Goal: Task Accomplishment & Management: Complete application form

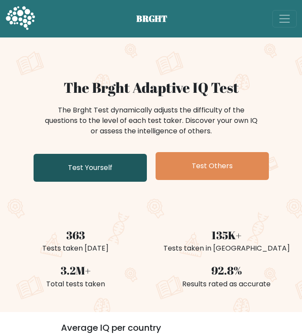
click at [118, 161] on link "Test Yourself" at bounding box center [90, 168] width 113 height 28
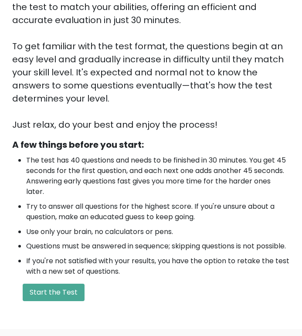
scroll to position [194, 0]
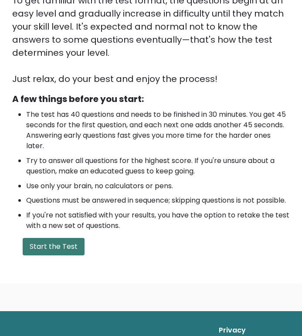
click at [46, 254] on button "Start the Test" at bounding box center [54, 246] width 62 height 17
click at [49, 256] on button "Start the Test" at bounding box center [54, 246] width 62 height 17
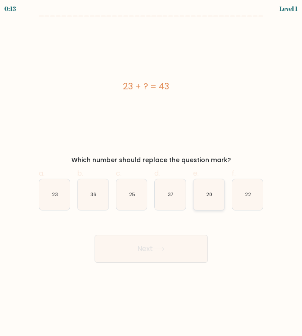
click at [210, 197] on text "20" at bounding box center [209, 194] width 6 height 7
click at [152, 174] on input "e. 20" at bounding box center [151, 171] width 0 height 6
radio input "true"
click at [189, 252] on button "Next" at bounding box center [151, 249] width 113 height 28
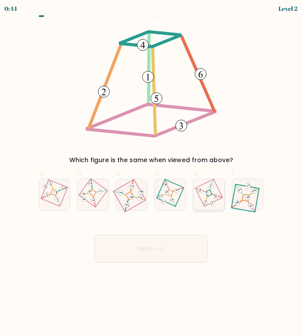
click at [211, 195] on icon at bounding box center [208, 194] width 21 height 25
click at [152, 174] on input "e." at bounding box center [151, 171] width 0 height 6
radio input "true"
click at [189, 239] on button "Next" at bounding box center [151, 249] width 113 height 28
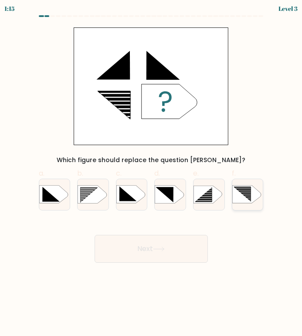
click at [242, 194] on icon at bounding box center [242, 194] width 17 height 15
click at [152, 174] on input "f." at bounding box center [151, 171] width 0 height 6
radio input "true"
click at [206, 205] on div at bounding box center [209, 195] width 32 height 32
click at [152, 174] on input "e." at bounding box center [151, 171] width 0 height 6
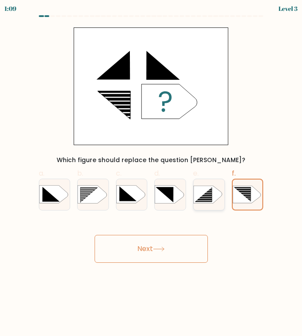
radio input "true"
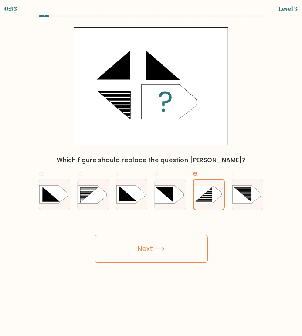
click at [204, 242] on button "Next" at bounding box center [151, 249] width 113 height 28
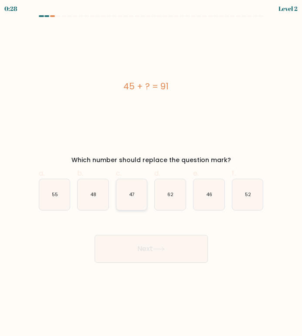
click at [139, 190] on icon "47" at bounding box center [131, 194] width 31 height 31
click at [151, 174] on input "c. 47" at bounding box center [151, 171] width 0 height 6
radio input "true"
click at [156, 244] on button "Next" at bounding box center [151, 249] width 113 height 28
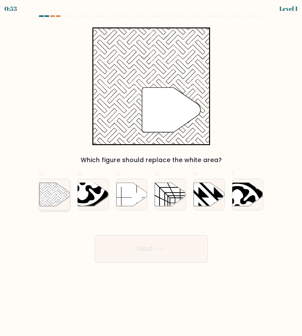
click at [49, 190] on icon at bounding box center [59, 197] width 31 height 31
click at [151, 174] on input "a." at bounding box center [151, 171] width 0 height 6
radio input "true"
click at [159, 252] on button "Next" at bounding box center [151, 249] width 113 height 28
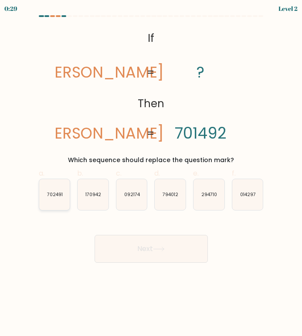
click at [58, 181] on icon "702491" at bounding box center [54, 194] width 31 height 31
click at [151, 174] on input "a. 702491" at bounding box center [151, 171] width 0 height 6
radio input "true"
click at [124, 242] on button "Next" at bounding box center [151, 249] width 113 height 28
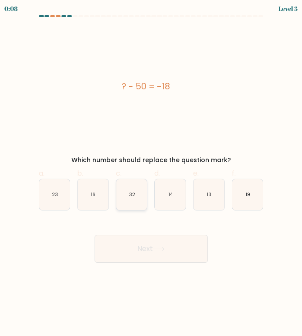
click at [135, 202] on icon "32" at bounding box center [131, 194] width 31 height 31
click at [151, 174] on input "c. 32" at bounding box center [151, 171] width 0 height 6
radio input "true"
click at [153, 253] on button "Next" at bounding box center [151, 249] width 113 height 28
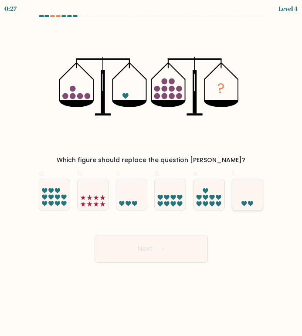
click at [243, 189] on icon at bounding box center [247, 195] width 31 height 26
click at [152, 174] on input "f." at bounding box center [151, 171] width 0 height 6
radio input "true"
click at [194, 250] on button "Next" at bounding box center [151, 249] width 113 height 28
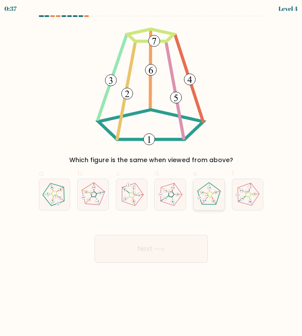
click at [221, 198] on icon at bounding box center [209, 194] width 25 height 25
click at [152, 174] on input "e." at bounding box center [151, 171] width 0 height 6
radio input "true"
click at [62, 205] on icon at bounding box center [54, 194] width 25 height 25
click at [151, 174] on input "a." at bounding box center [151, 171] width 0 height 6
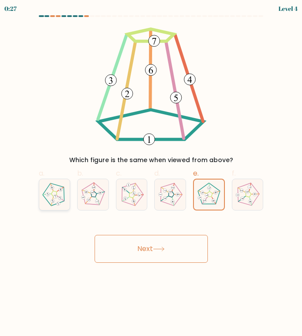
radio input "true"
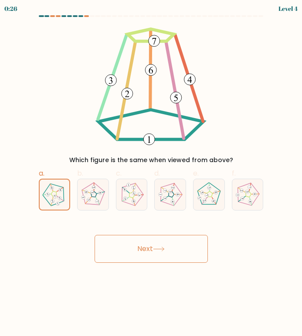
click at [145, 248] on button "Next" at bounding box center [151, 249] width 113 height 28
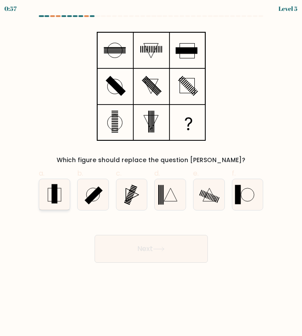
click at [61, 189] on icon at bounding box center [54, 194] width 31 height 31
click at [151, 174] on input "a." at bounding box center [151, 171] width 0 height 6
radio input "true"
click at [182, 246] on button "Next" at bounding box center [151, 249] width 113 height 28
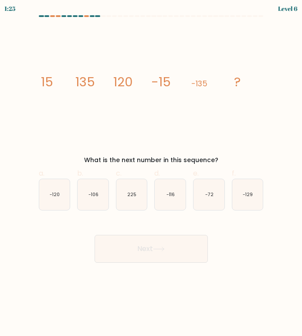
click at [85, 14] on div "1:25 Level 6" at bounding box center [151, 7] width 302 height 15
click at [85, 15] on div at bounding box center [86, 16] width 5 height 2
click at [64, 193] on icon "-120" at bounding box center [54, 194] width 31 height 31
click at [151, 174] on input "a. -120" at bounding box center [151, 171] width 0 height 6
radio input "true"
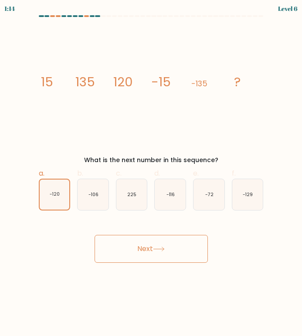
click at [151, 256] on button "Next" at bounding box center [151, 249] width 113 height 28
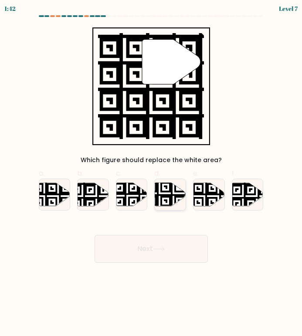
click at [164, 200] on icon at bounding box center [170, 195] width 31 height 24
click at [152, 174] on input "d." at bounding box center [151, 171] width 0 height 6
radio input "true"
click at [180, 242] on button "Next" at bounding box center [151, 249] width 113 height 28
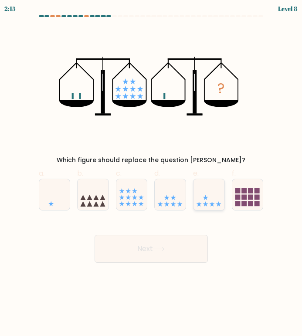
click at [209, 204] on icon at bounding box center [209, 195] width 31 height 26
click at [152, 174] on input "e." at bounding box center [151, 171] width 0 height 6
radio input "true"
click at [181, 237] on button "Next" at bounding box center [151, 249] width 113 height 28
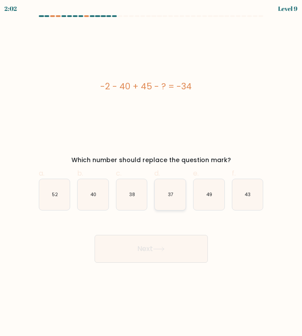
click at [174, 206] on icon "37" at bounding box center [170, 194] width 31 height 31
click at [152, 174] on input "d. 37" at bounding box center [151, 171] width 0 height 6
radio input "true"
click at [176, 247] on button "Next" at bounding box center [151, 249] width 113 height 28
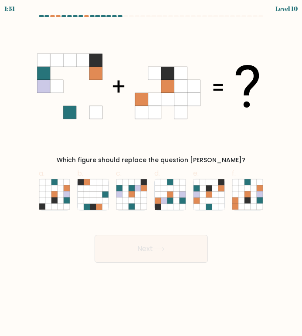
drag, startPoint x: 61, startPoint y: 60, endPoint x: 88, endPoint y: 58, distance: 27.1
click at [88, 58] on g at bounding box center [69, 86] width 65 height 65
click at [213, 200] on icon at bounding box center [215, 201] width 6 height 6
click at [152, 174] on input "e." at bounding box center [151, 171] width 0 height 6
radio input "true"
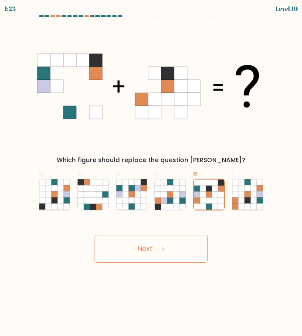
click at [196, 242] on button "Next" at bounding box center [151, 249] width 113 height 28
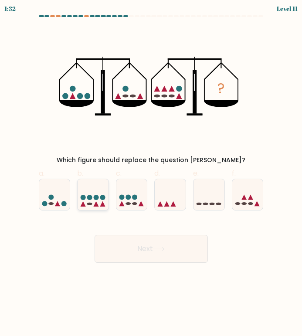
click at [103, 199] on circle at bounding box center [102, 197] width 5 height 5
click at [151, 174] on input "b." at bounding box center [151, 171] width 0 height 6
radio input "true"
click at [137, 242] on button "Next" at bounding box center [151, 249] width 113 height 28
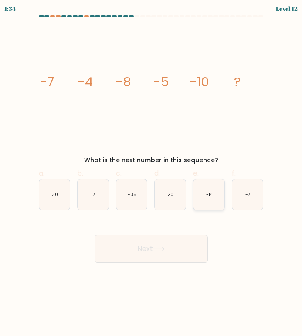
click at [224, 195] on icon "-14" at bounding box center [209, 194] width 31 height 31
click at [152, 174] on input "e. -14" at bounding box center [151, 171] width 0 height 6
radio input "true"
click at [186, 256] on button "Next" at bounding box center [151, 249] width 113 height 28
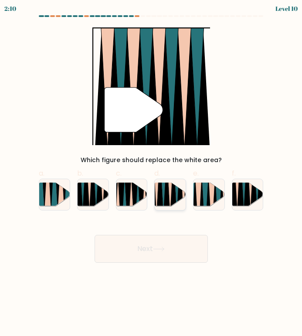
click at [164, 202] on icon at bounding box center [163, 182] width 7 height 62
click at [152, 174] on input "d." at bounding box center [151, 171] width 0 height 6
radio input "true"
click at [176, 258] on button "Next" at bounding box center [151, 249] width 113 height 28
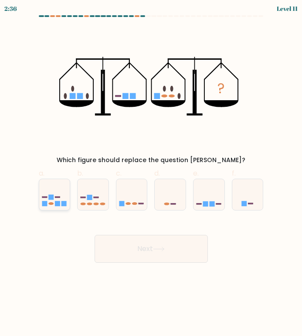
click at [66, 200] on icon at bounding box center [54, 195] width 31 height 26
click at [151, 174] on input "a." at bounding box center [151, 171] width 0 height 6
radio input "true"
click at [144, 257] on button "Next" at bounding box center [151, 249] width 113 height 28
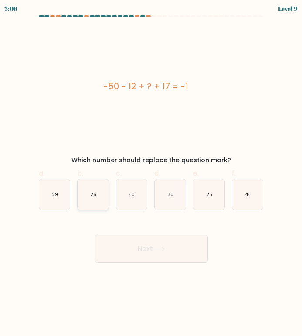
click at [100, 205] on icon "26" at bounding box center [93, 194] width 31 height 31
click at [151, 174] on input "b. 26" at bounding box center [151, 171] width 0 height 6
radio input "true"
click at [131, 243] on button "Next" at bounding box center [151, 249] width 113 height 28
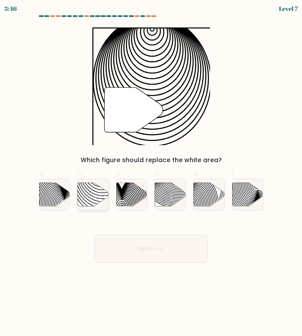
click at [95, 191] on icon at bounding box center [103, 182] width 62 height 62
click at [151, 174] on input "b." at bounding box center [151, 171] width 0 height 6
radio input "true"
click at [151, 244] on button "Next" at bounding box center [151, 249] width 113 height 28
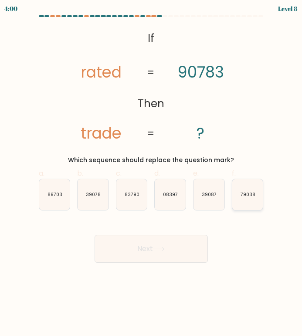
click at [248, 191] on text "79038" at bounding box center [248, 194] width 15 height 7
click at [152, 174] on input "f. 79038" at bounding box center [151, 171] width 0 height 6
radio input "true"
click at [176, 255] on button "Next" at bounding box center [151, 249] width 113 height 28
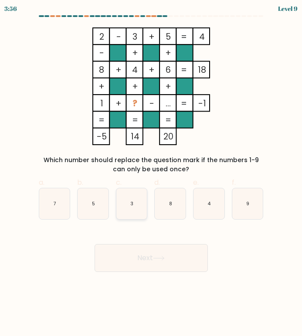
click at [139, 202] on icon "3" at bounding box center [131, 203] width 31 height 31
click at [151, 174] on input "c. 3" at bounding box center [151, 171] width 0 height 6
radio input "true"
click at [153, 253] on button "Next" at bounding box center [151, 258] width 113 height 28
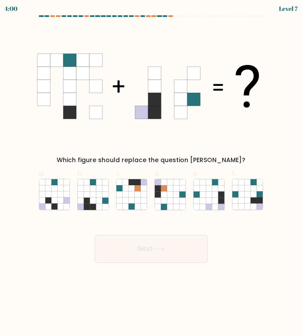
drag, startPoint x: 152, startPoint y: 103, endPoint x: 38, endPoint y: 109, distance: 114.0
click at [38, 109] on 1 at bounding box center [148, 86] width 222 height 65
click at [106, 198] on icon at bounding box center [105, 201] width 6 height 6
click at [151, 174] on input "b." at bounding box center [151, 171] width 0 height 6
radio input "true"
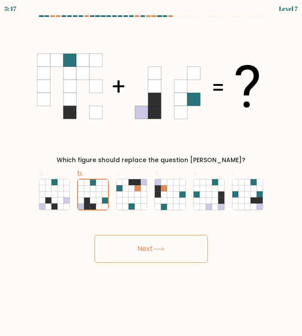
click at [147, 250] on button "Next" at bounding box center [151, 249] width 113 height 28
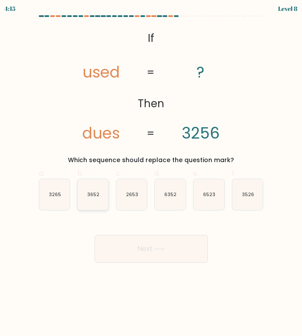
click at [93, 198] on icon "3652" at bounding box center [93, 194] width 31 height 31
click at [151, 174] on input "b. 3652" at bounding box center [151, 171] width 0 height 6
radio input "true"
click at [144, 242] on button "Next" at bounding box center [151, 249] width 113 height 28
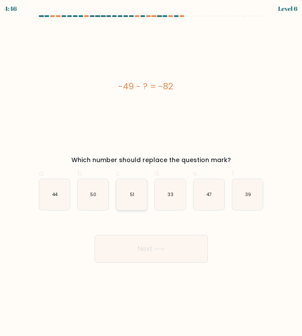
click at [141, 199] on icon "51" at bounding box center [131, 194] width 31 height 31
click at [151, 174] on input "c. 51" at bounding box center [151, 171] width 0 height 6
radio input "true"
click at [162, 243] on button "Next" at bounding box center [151, 249] width 113 height 28
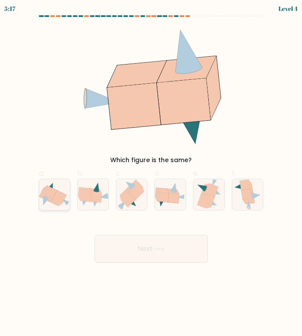
click at [51, 195] on icon at bounding box center [51, 192] width 14 height 13
click at [151, 174] on input "a." at bounding box center [151, 171] width 0 height 6
radio input "true"
click at [127, 252] on button "Next" at bounding box center [151, 249] width 113 height 28
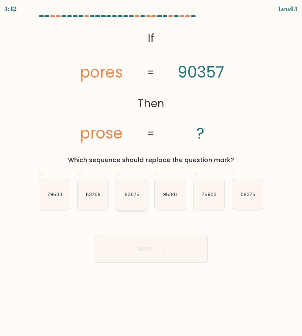
click at [141, 201] on icon "93075" at bounding box center [131, 194] width 31 height 31
click at [151, 174] on input "c. 93075" at bounding box center [151, 171] width 0 height 6
radio input "true"
click at [153, 247] on button "Next" at bounding box center [151, 249] width 113 height 28
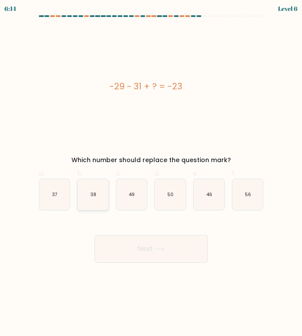
click at [99, 191] on icon "38" at bounding box center [93, 194] width 31 height 31
click at [151, 174] on input "b. 38" at bounding box center [151, 171] width 0 height 6
radio input "true"
click at [174, 236] on button "Next" at bounding box center [151, 249] width 113 height 28
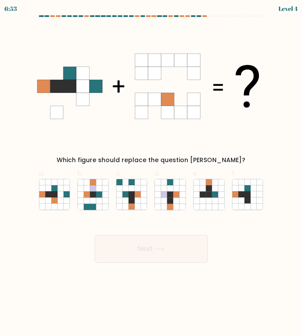
drag, startPoint x: 155, startPoint y: 62, endPoint x: 116, endPoint y: 61, distance: 38.4
click at [116, 61] on icon at bounding box center [151, 86] width 229 height 118
click at [58, 199] on icon at bounding box center [61, 201] width 6 height 6
click at [151, 174] on input "a." at bounding box center [151, 171] width 0 height 6
radio input "true"
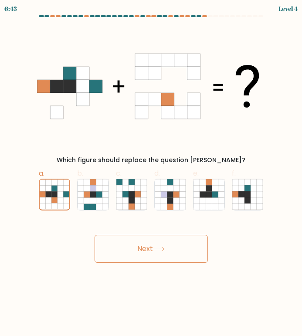
click at [143, 244] on button "Next" at bounding box center [151, 249] width 113 height 28
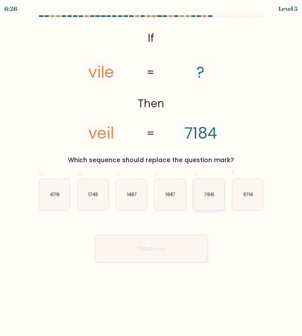
click at [218, 189] on icon "7841" at bounding box center [209, 194] width 31 height 31
click at [152, 174] on input "e. 7841" at bounding box center [151, 171] width 0 height 6
radio input "true"
click at [181, 259] on button "Next" at bounding box center [151, 249] width 113 height 28
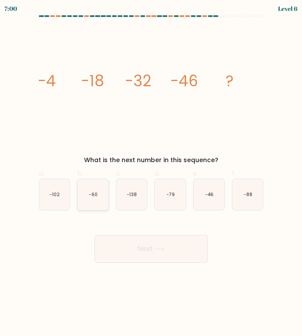
click at [101, 194] on icon "-60" at bounding box center [93, 194] width 31 height 31
click at [151, 174] on input "b. -60" at bounding box center [151, 171] width 0 height 6
radio input "true"
click at [177, 239] on button "Next" at bounding box center [151, 249] width 113 height 28
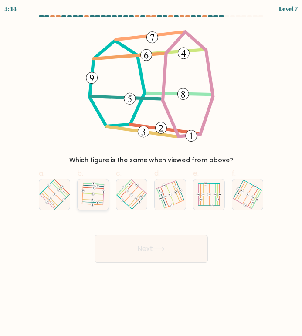
click at [96, 200] on icon at bounding box center [93, 194] width 24 height 25
click at [151, 174] on input "b." at bounding box center [151, 171] width 0 height 6
radio input "true"
click at [126, 184] on icon at bounding box center [131, 194] width 24 height 25
click at [151, 174] on input "c." at bounding box center [151, 171] width 0 height 6
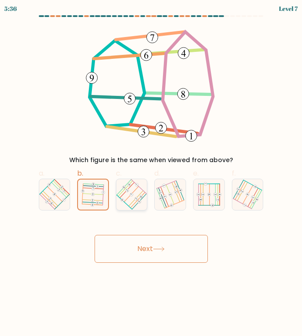
radio input "true"
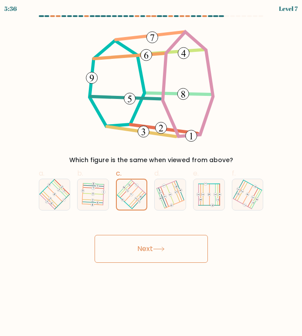
click at [158, 260] on button "Next" at bounding box center [151, 249] width 113 height 28
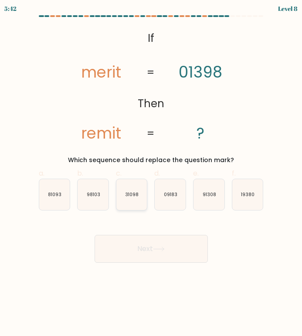
click at [130, 202] on icon "31098" at bounding box center [131, 194] width 31 height 31
click at [151, 174] on input "c. 31098" at bounding box center [151, 171] width 0 height 6
radio input "true"
click at [141, 249] on button "Next" at bounding box center [151, 249] width 113 height 28
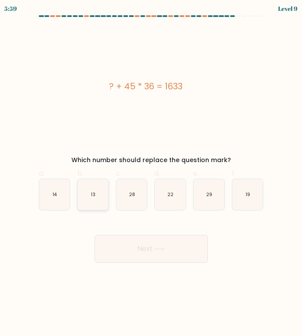
click at [99, 194] on icon "13" at bounding box center [93, 194] width 31 height 31
click at [151, 174] on input "b. 13" at bounding box center [151, 171] width 0 height 6
radio input "true"
click at [51, 198] on icon "14" at bounding box center [54, 194] width 31 height 31
click at [151, 174] on input "a. 14" at bounding box center [151, 171] width 0 height 6
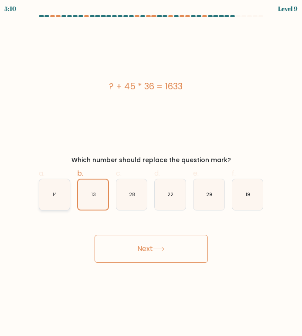
radio input "true"
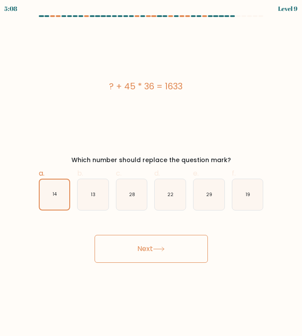
click at [168, 252] on button "Next" at bounding box center [151, 249] width 113 height 28
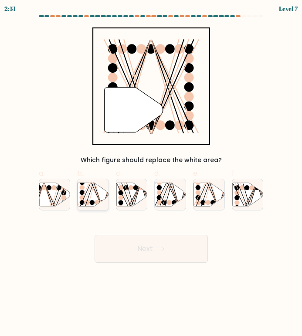
click at [98, 184] on icon at bounding box center [93, 195] width 31 height 24
click at [151, 174] on input "b." at bounding box center [151, 171] width 0 height 6
radio input "true"
click at [136, 246] on button "Next" at bounding box center [151, 249] width 113 height 28
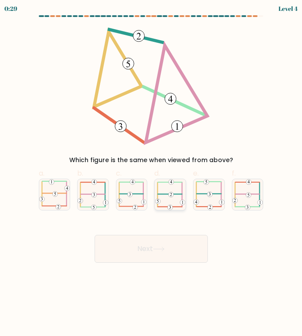
click at [173, 205] on icon at bounding box center [170, 194] width 30 height 31
click at [152, 174] on input "d." at bounding box center [151, 171] width 0 height 6
radio input "true"
click at [174, 240] on button "Next" at bounding box center [151, 249] width 113 height 28
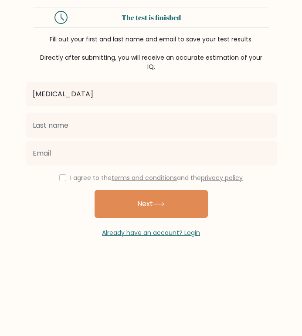
type input "[MEDICAL_DATA]"
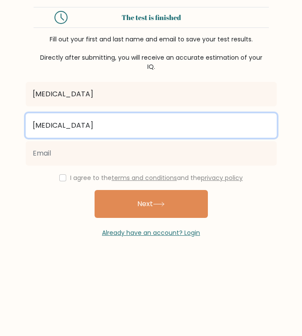
type input "kyra"
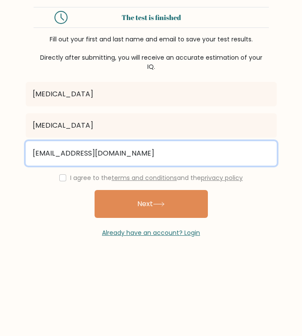
type input "Kyragyrl@gmail.com"
click at [151, 205] on button "Next" at bounding box center [151, 204] width 113 height 28
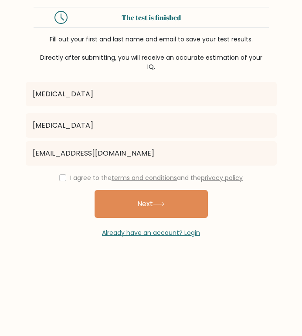
click at [55, 174] on div "I agree to the terms and conditions and the privacy policy" at bounding box center [151, 178] width 262 height 10
click at [59, 177] on input "checkbox" at bounding box center [62, 177] width 7 height 7
checkbox input "true"
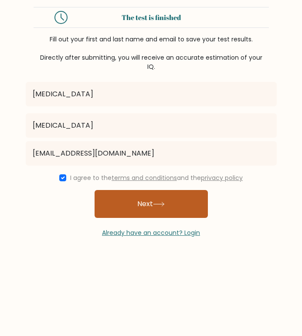
click at [117, 204] on button "Next" at bounding box center [151, 204] width 113 height 28
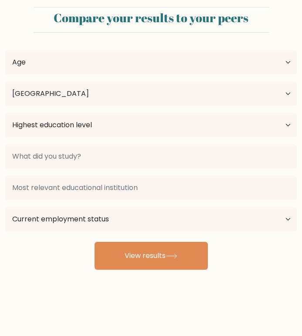
select select "US"
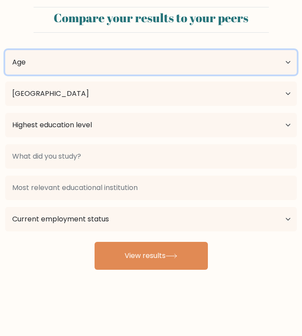
select select "18_24"
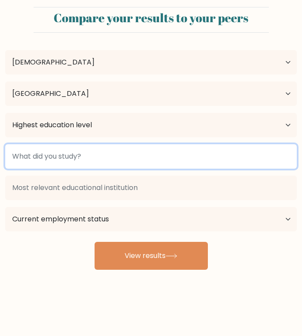
click at [80, 167] on input at bounding box center [151, 156] width 292 height 24
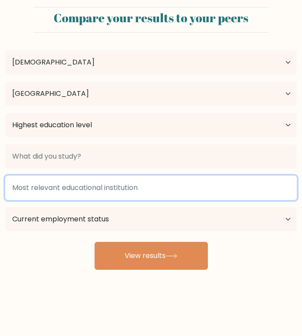
click at [77, 194] on input at bounding box center [151, 188] width 292 height 24
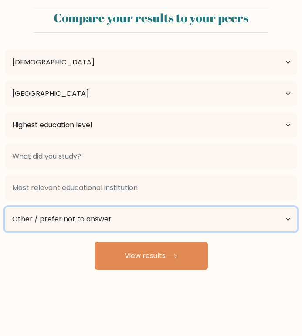
select select "student"
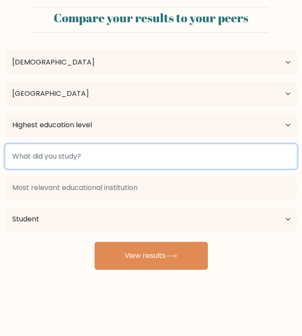
click at [66, 158] on input at bounding box center [151, 156] width 292 height 24
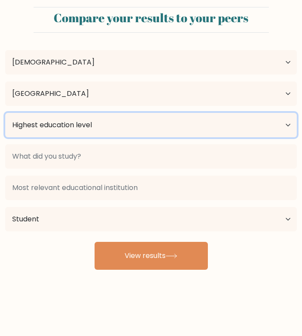
select select "upper_secondary"
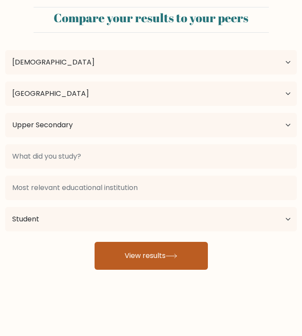
click at [149, 259] on button "View results" at bounding box center [151, 256] width 113 height 28
click at [143, 249] on button "View results" at bounding box center [151, 256] width 113 height 28
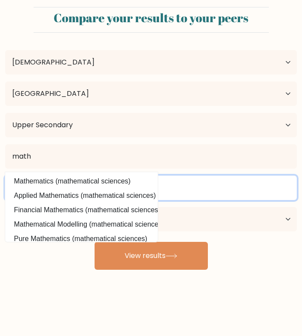
click at [111, 191] on input at bounding box center [151, 188] width 292 height 24
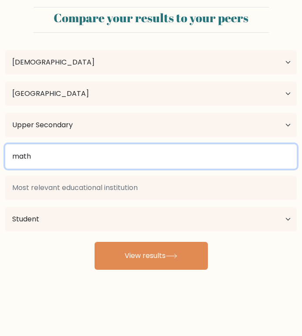
click at [116, 165] on input "math" at bounding box center [151, 156] width 292 height 24
type input "m"
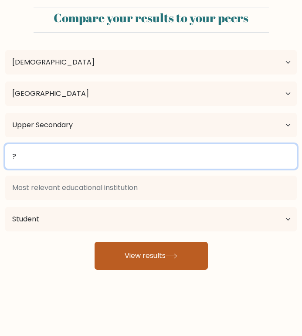
type input "?"
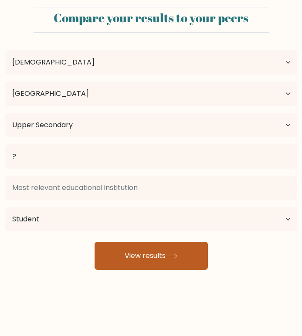
click at [152, 256] on button "View results" at bounding box center [151, 256] width 113 height 28
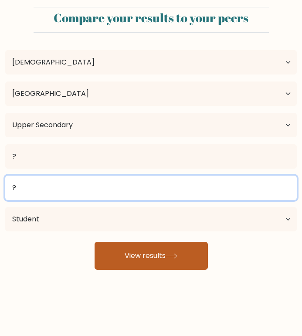
type input "?"
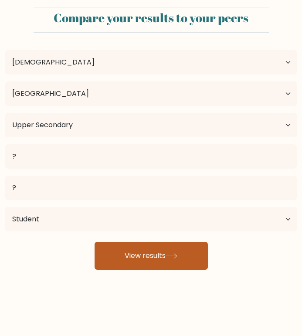
click at [172, 256] on icon at bounding box center [172, 256] width 12 height 5
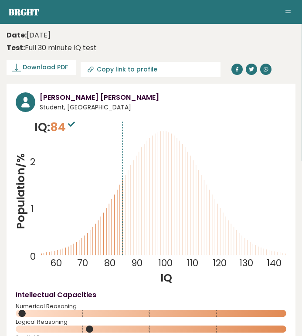
click at [286, 13] on button "Toggle navigation" at bounding box center [288, 12] width 10 height 10
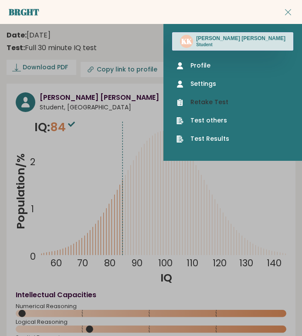
click at [251, 102] on link "Retake Test" at bounding box center [233, 102] width 113 height 9
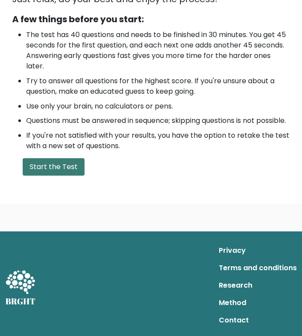
scroll to position [283, 0]
click at [40, 174] on button "Start the Test" at bounding box center [54, 166] width 62 height 17
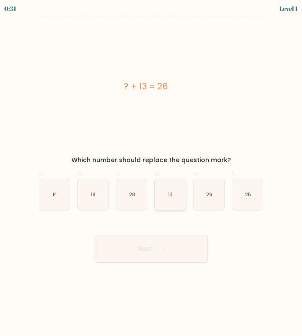
click at [165, 198] on icon "13" at bounding box center [170, 194] width 31 height 31
click at [152, 174] on input "d. 13" at bounding box center [151, 171] width 0 height 6
radio input "true"
click at [167, 256] on button "Next" at bounding box center [151, 249] width 113 height 28
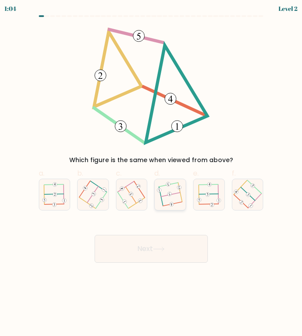
click at [174, 206] on icon at bounding box center [170, 194] width 24 height 25
click at [152, 174] on input "d." at bounding box center [151, 171] width 0 height 6
radio input "true"
click at [180, 251] on button "Next" at bounding box center [151, 249] width 113 height 28
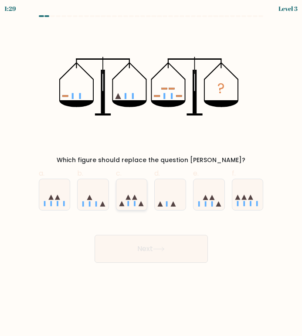
click at [139, 197] on icon at bounding box center [131, 195] width 31 height 26
click at [151, 174] on input "c." at bounding box center [151, 171] width 0 height 6
radio input "true"
click at [159, 248] on icon at bounding box center [159, 249] width 12 height 5
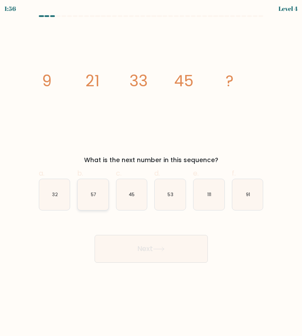
click at [102, 200] on icon "57" at bounding box center [93, 194] width 31 height 31
click at [151, 174] on input "b. 57" at bounding box center [151, 171] width 0 height 6
radio input "true"
click at [146, 260] on button "Next" at bounding box center [151, 249] width 113 height 28
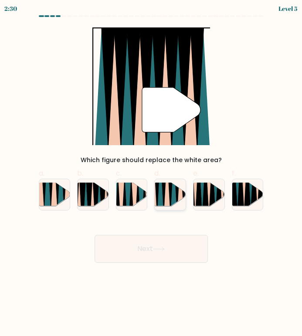
click at [163, 191] on icon at bounding box center [163, 182] width 7 height 62
click at [152, 174] on input "d." at bounding box center [151, 171] width 0 height 6
radio input "true"
click at [176, 254] on button "Next" at bounding box center [151, 249] width 113 height 28
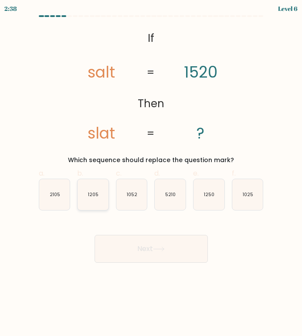
click at [97, 201] on icon "1205" at bounding box center [93, 194] width 31 height 31
click at [151, 174] on input "b. 1205" at bounding box center [151, 171] width 0 height 6
radio input "true"
click at [217, 206] on icon "1250" at bounding box center [209, 194] width 31 height 31
click at [152, 174] on input "e. 1250" at bounding box center [151, 171] width 0 height 6
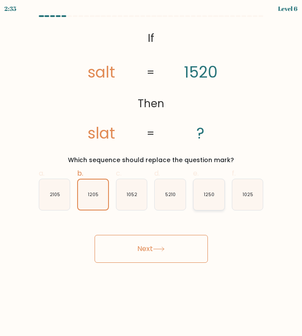
radio input "true"
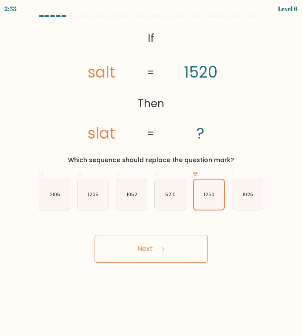
click at [181, 246] on button "Next" at bounding box center [151, 249] width 113 height 28
click at [181, 242] on button "Next" at bounding box center [151, 249] width 113 height 28
click at [164, 247] on icon at bounding box center [159, 249] width 12 height 5
click at [176, 246] on button "Next" at bounding box center [151, 249] width 113 height 28
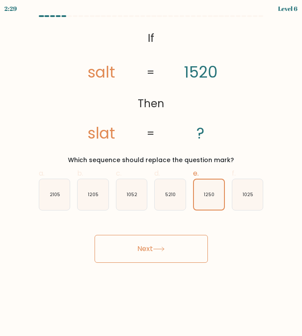
click at [189, 246] on button "Next" at bounding box center [151, 249] width 113 height 28
click at [168, 238] on button "Next" at bounding box center [151, 249] width 113 height 28
click at [164, 246] on button "Next" at bounding box center [151, 249] width 113 height 28
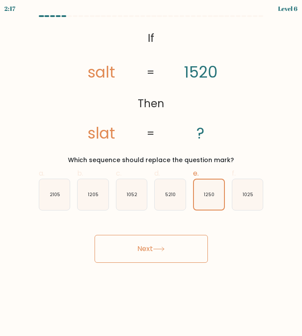
click at [181, 248] on button "Next" at bounding box center [151, 249] width 113 height 28
click at [181, 247] on button "Next" at bounding box center [151, 249] width 113 height 28
click at [201, 238] on button "Next" at bounding box center [151, 249] width 113 height 28
click at [178, 240] on button "Next" at bounding box center [151, 249] width 113 height 28
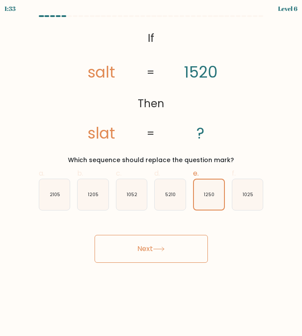
click at [178, 240] on button "Next" at bounding box center [151, 249] width 113 height 28
